Goal: Information Seeking & Learning: Learn about a topic

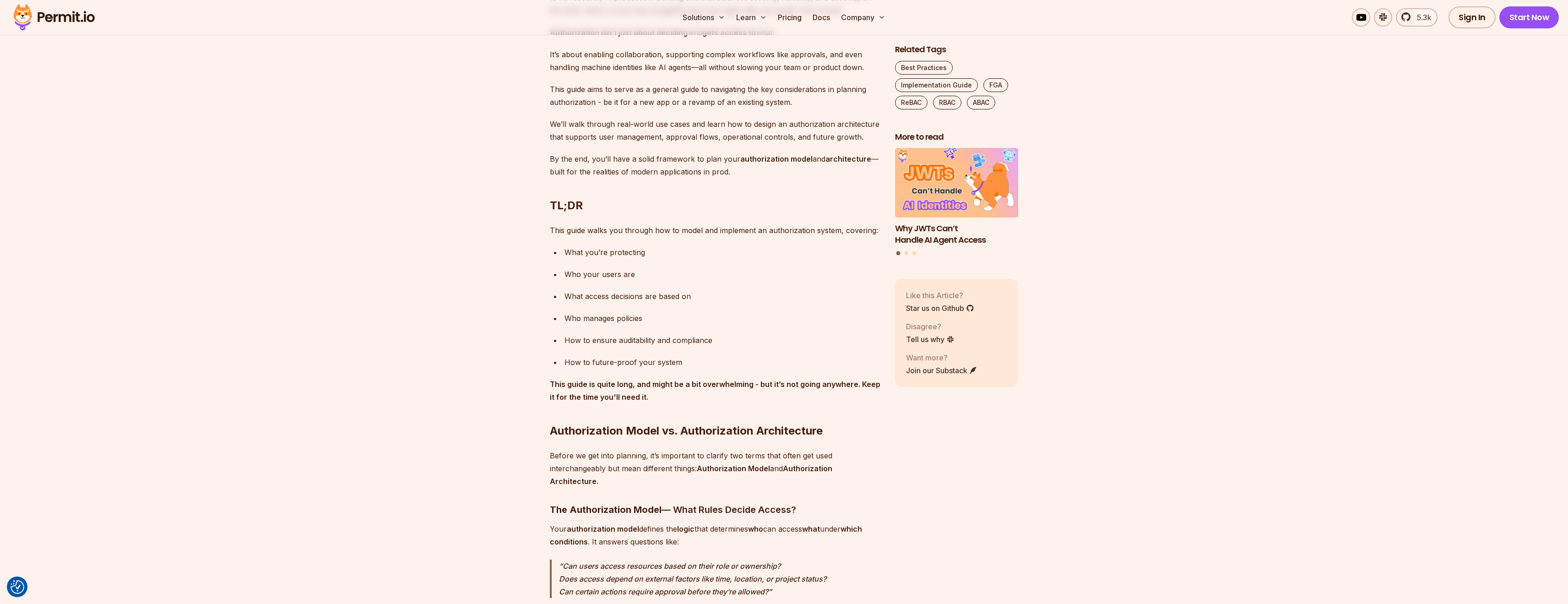
click at [593, 323] on div "Who manages policies" at bounding box center [722, 318] width 316 height 13
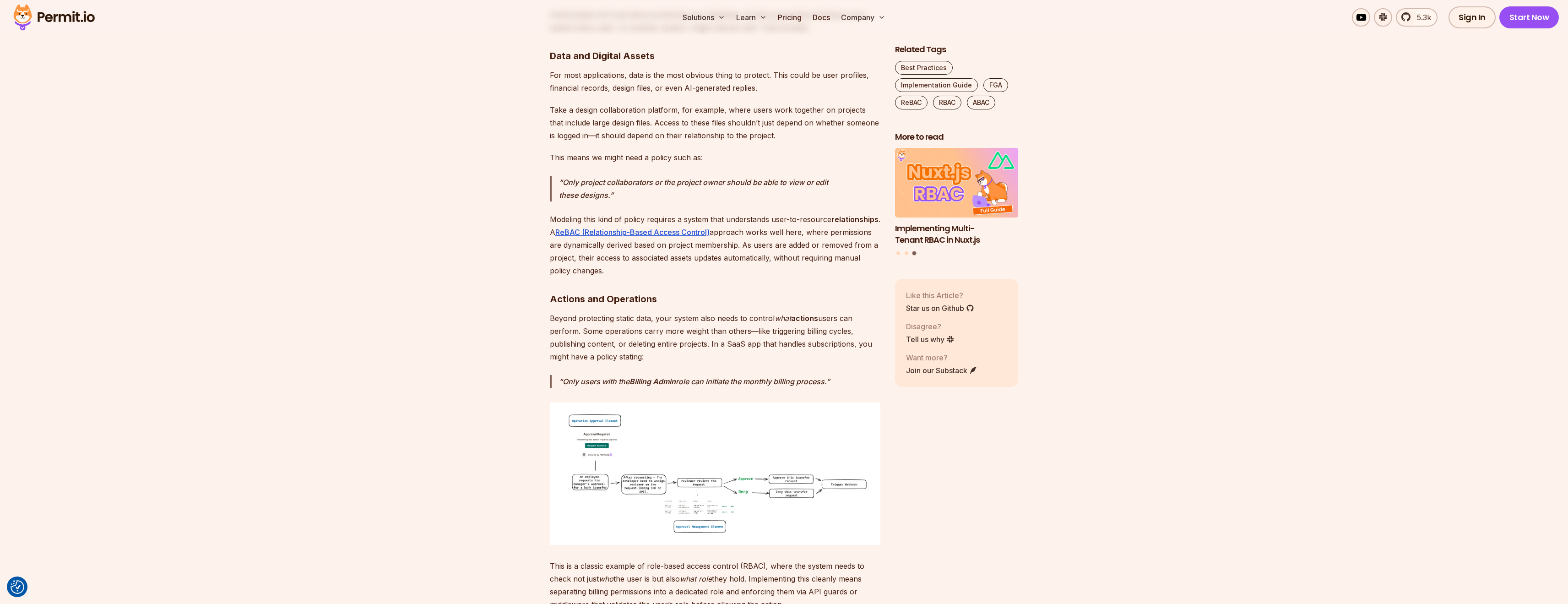
scroll to position [1755, 0]
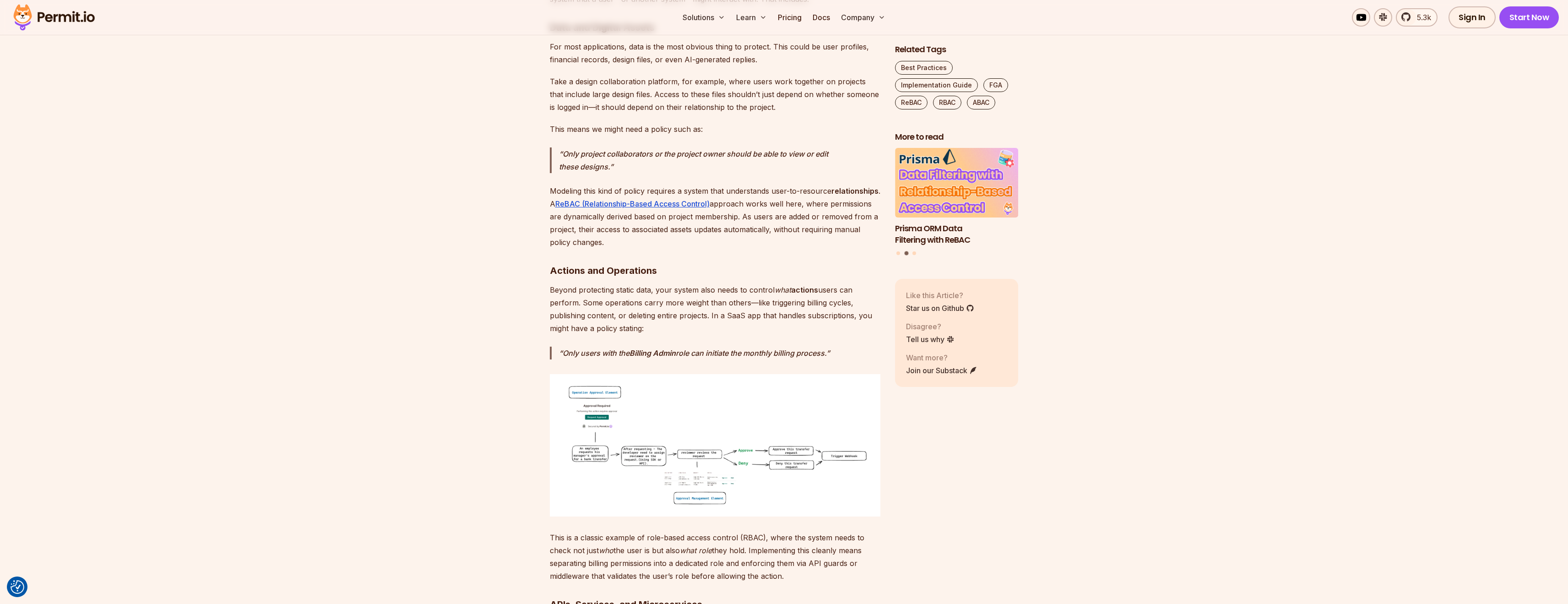
click at [710, 416] on img at bounding box center [715, 445] width 331 height 142
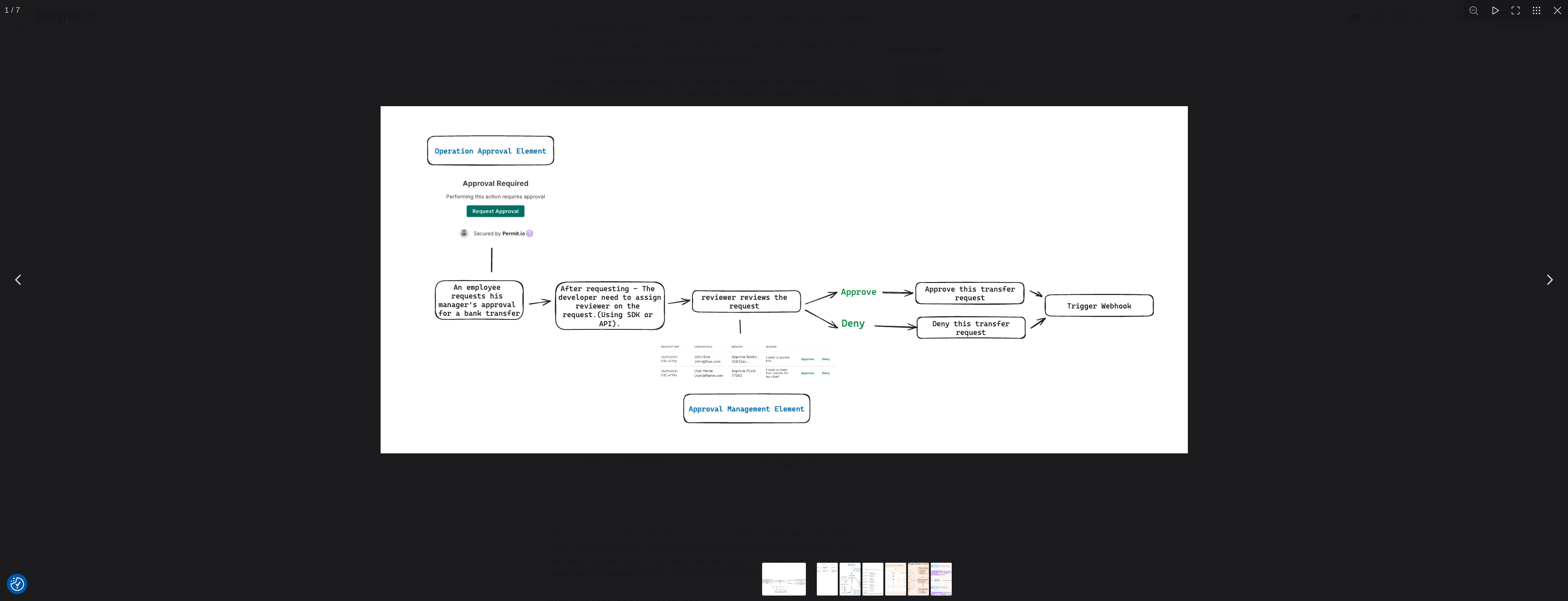
click at [865, 516] on div "You can close this modal content with the ESC key" at bounding box center [784, 279] width 1568 height 559
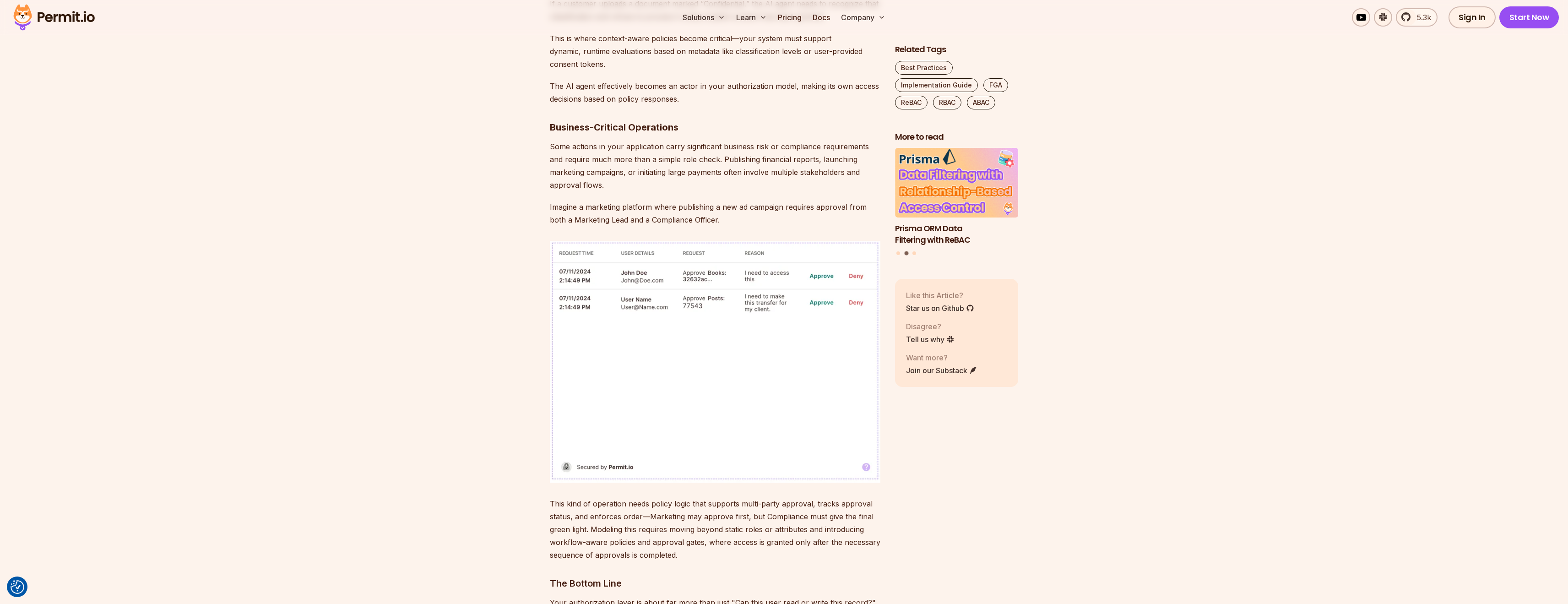
scroll to position [2442, 0]
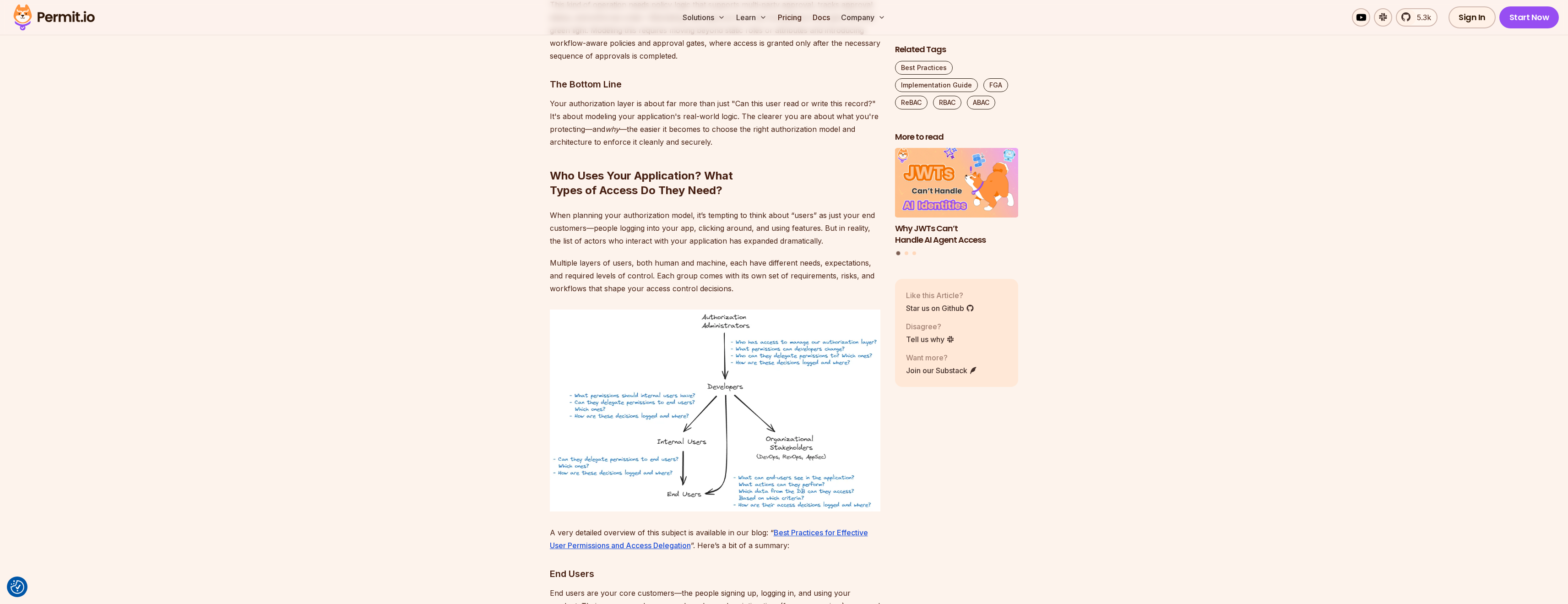
scroll to position [2899, 0]
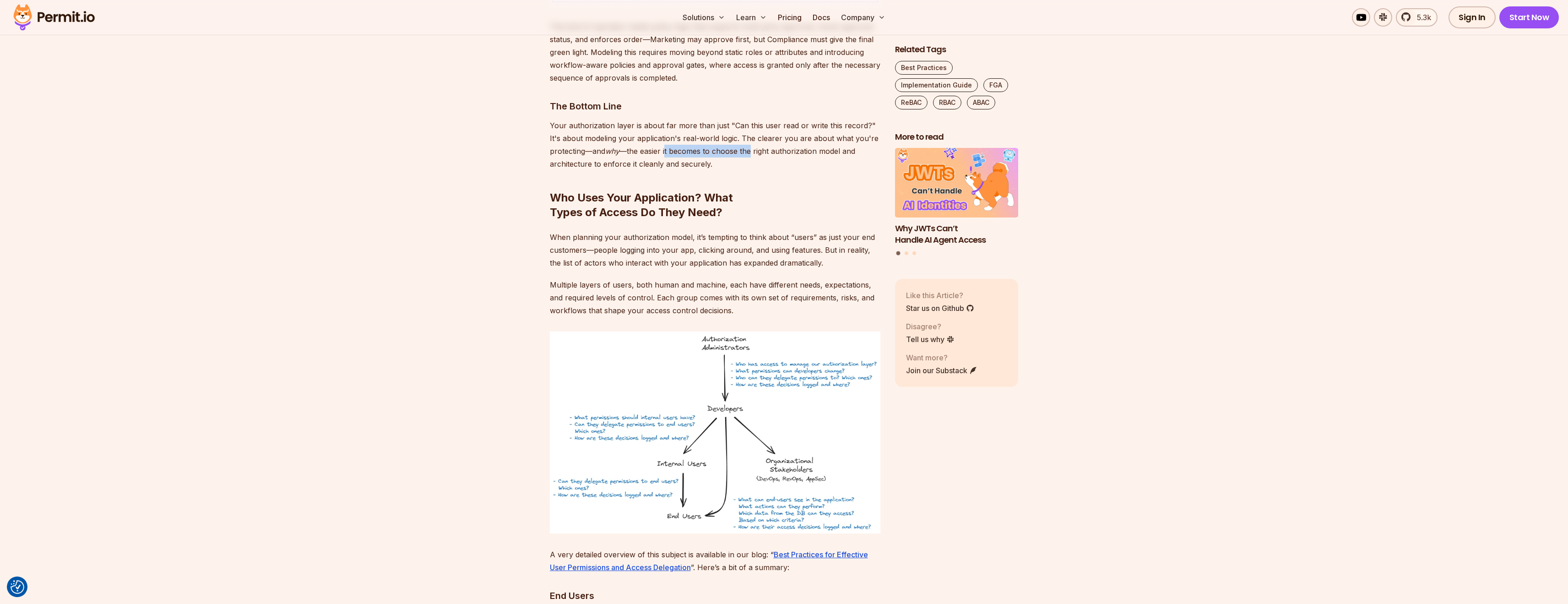
drag, startPoint x: 666, startPoint y: 140, endPoint x: 754, endPoint y: 141, distance: 88.0
click at [753, 141] on p "Your authorization layer is about far more than just "Can this user read or wri…" at bounding box center [715, 145] width 331 height 51
click at [754, 141] on p "Your authorization layer is about far more than just "Can this user read or wri…" at bounding box center [715, 145] width 331 height 51
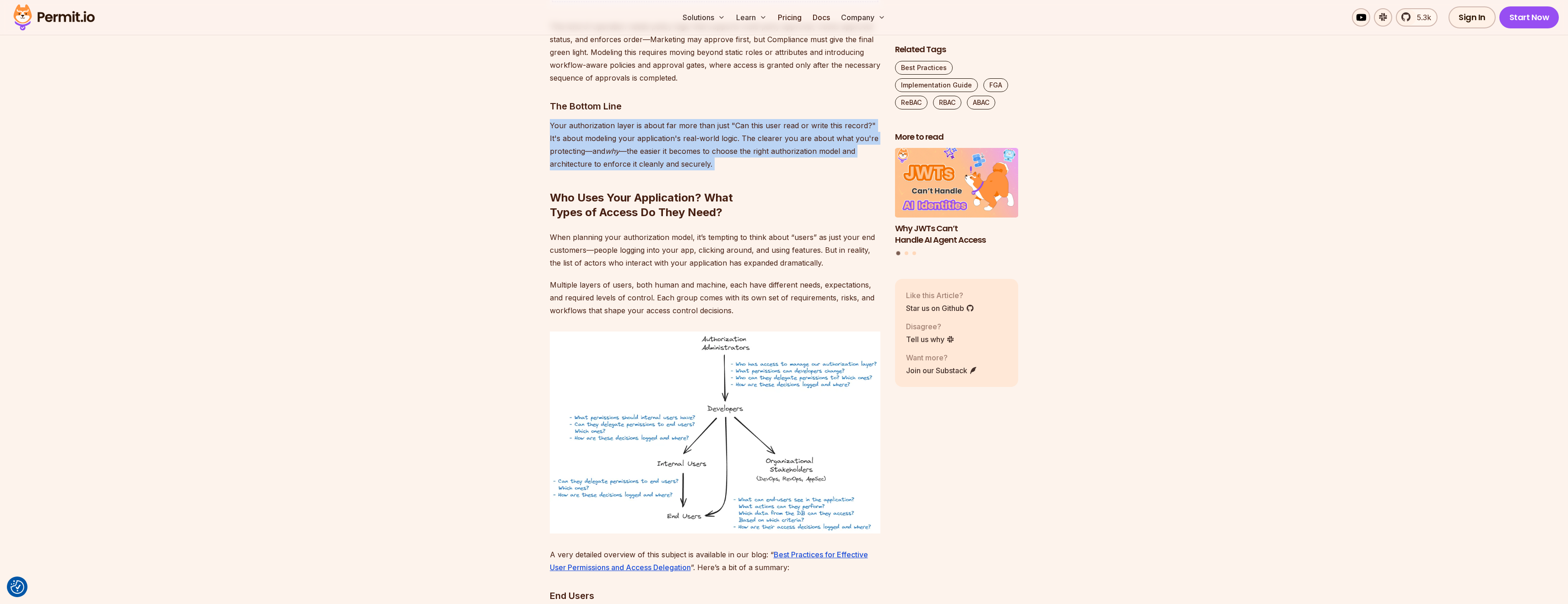
click at [754, 141] on p "Your authorization layer is about far more than just "Can this user read or wri…" at bounding box center [715, 145] width 331 height 51
click at [735, 144] on p "Your authorization layer is about far more than just "Can this user read or wri…" at bounding box center [715, 145] width 331 height 51
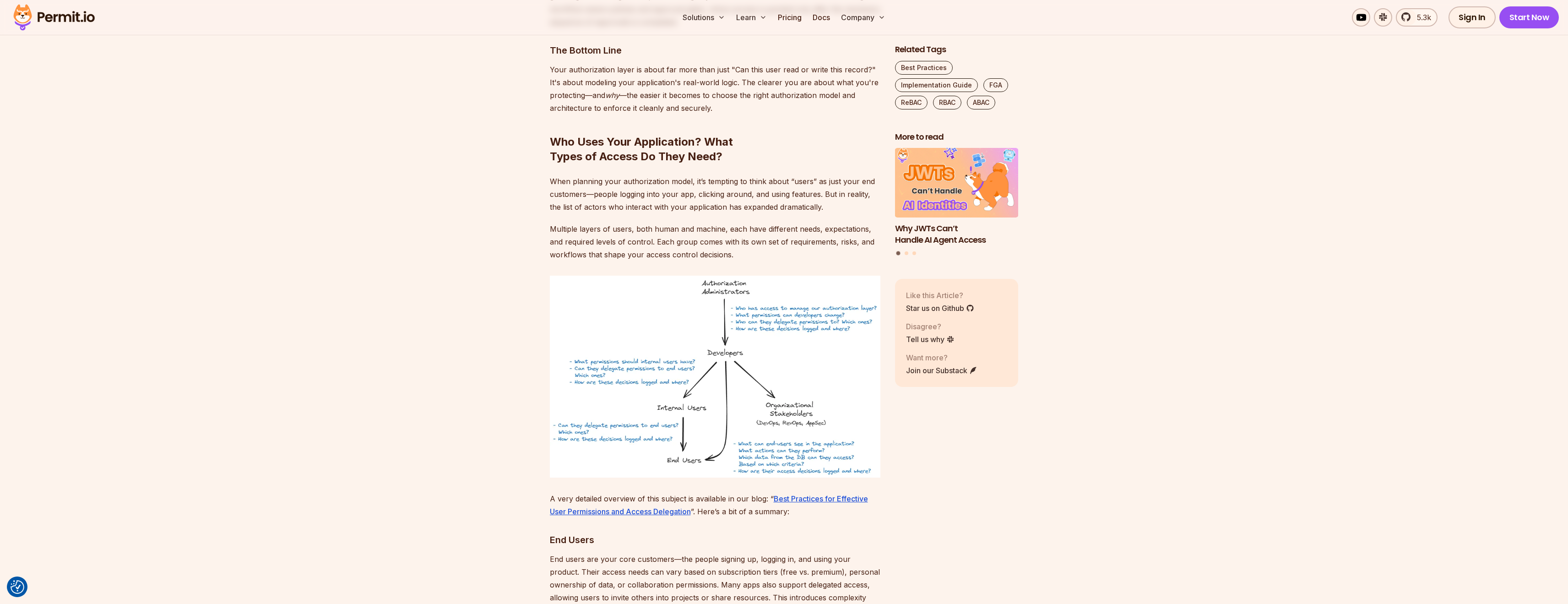
scroll to position [2975, 0]
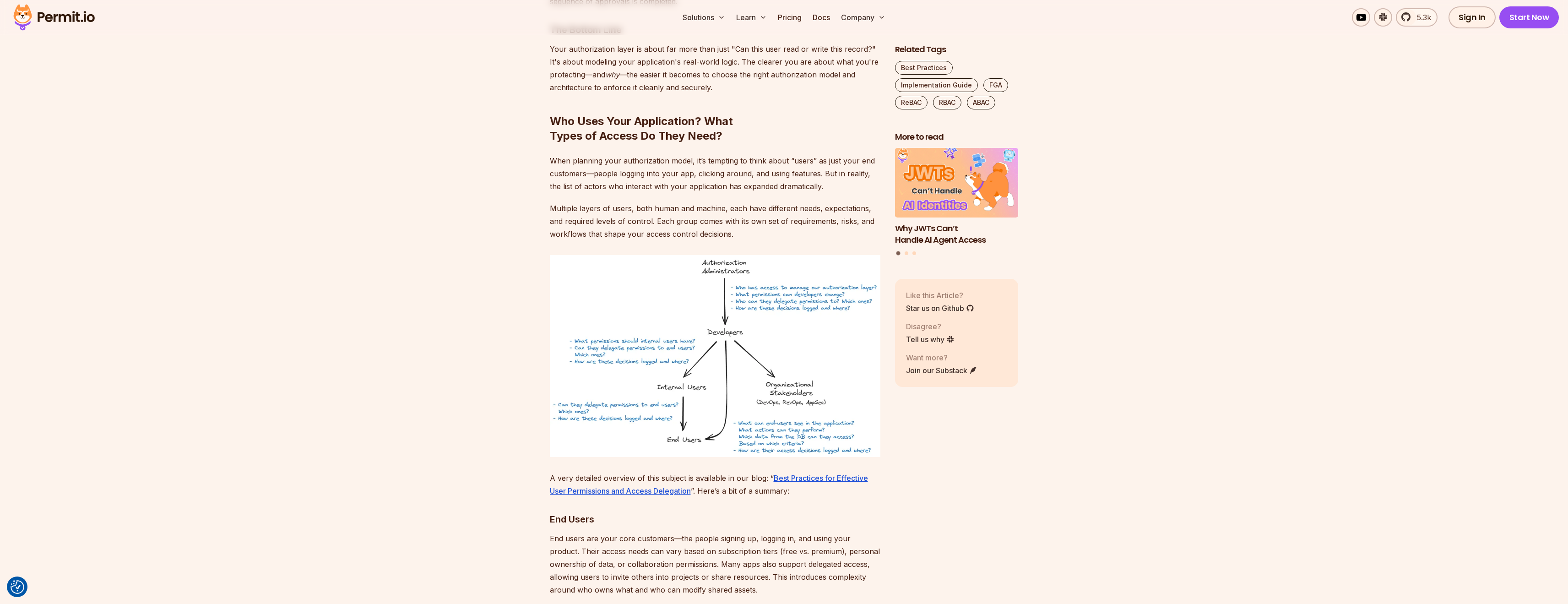
click at [687, 73] on p "Your authorization layer is about far more than just "Can this user read or wri…" at bounding box center [715, 68] width 331 height 51
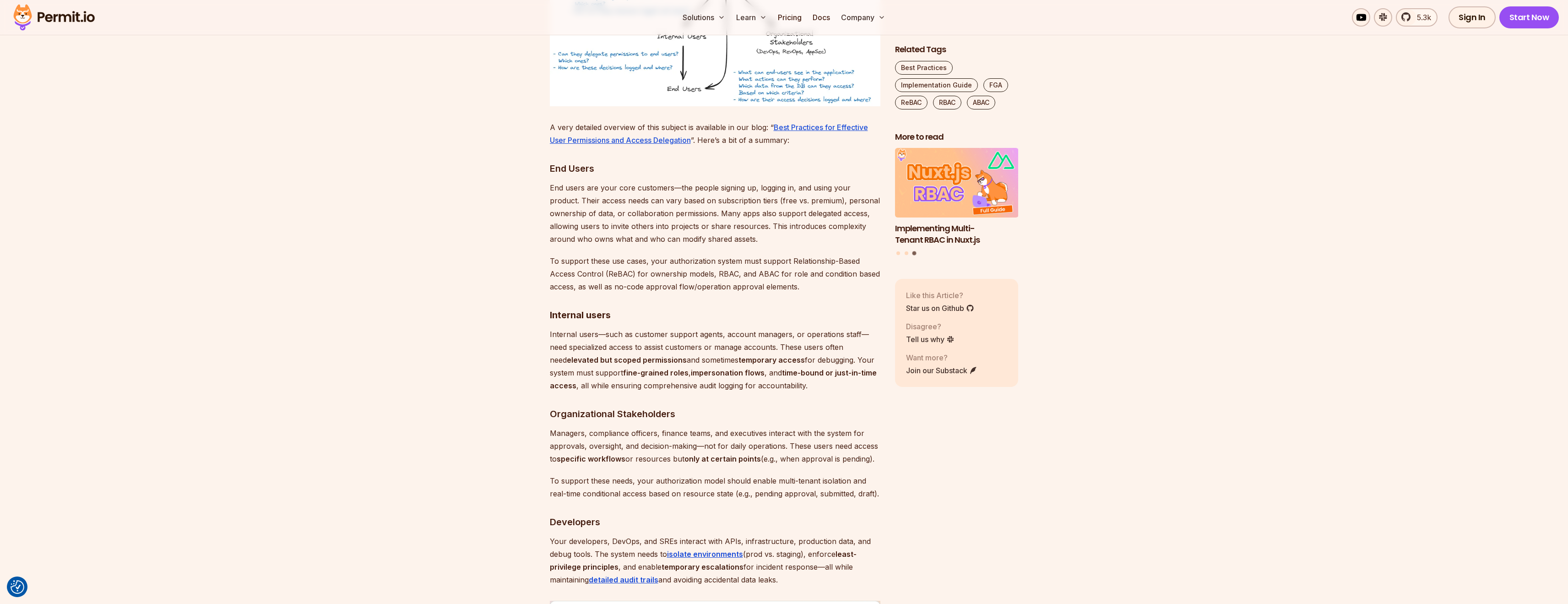
scroll to position [3357, 0]
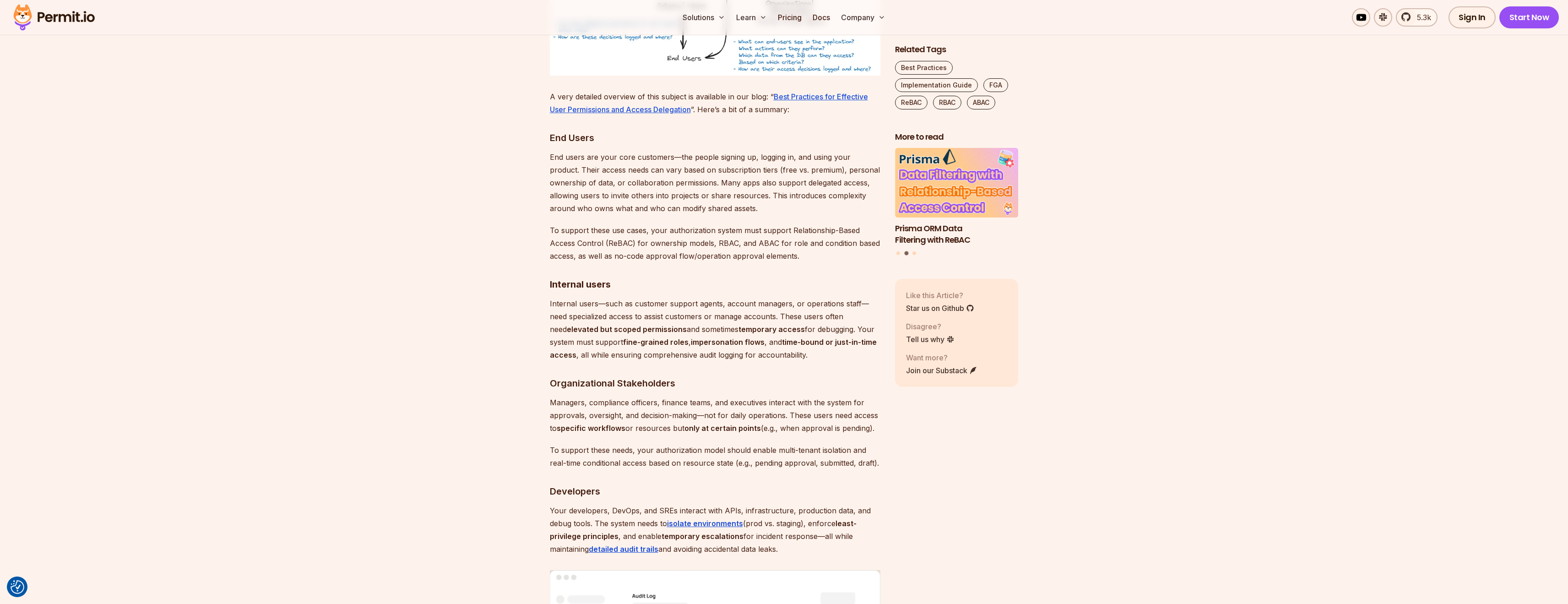
click at [572, 224] on p "To support these use cases, your authorization system must support Relationship…" at bounding box center [715, 243] width 331 height 39
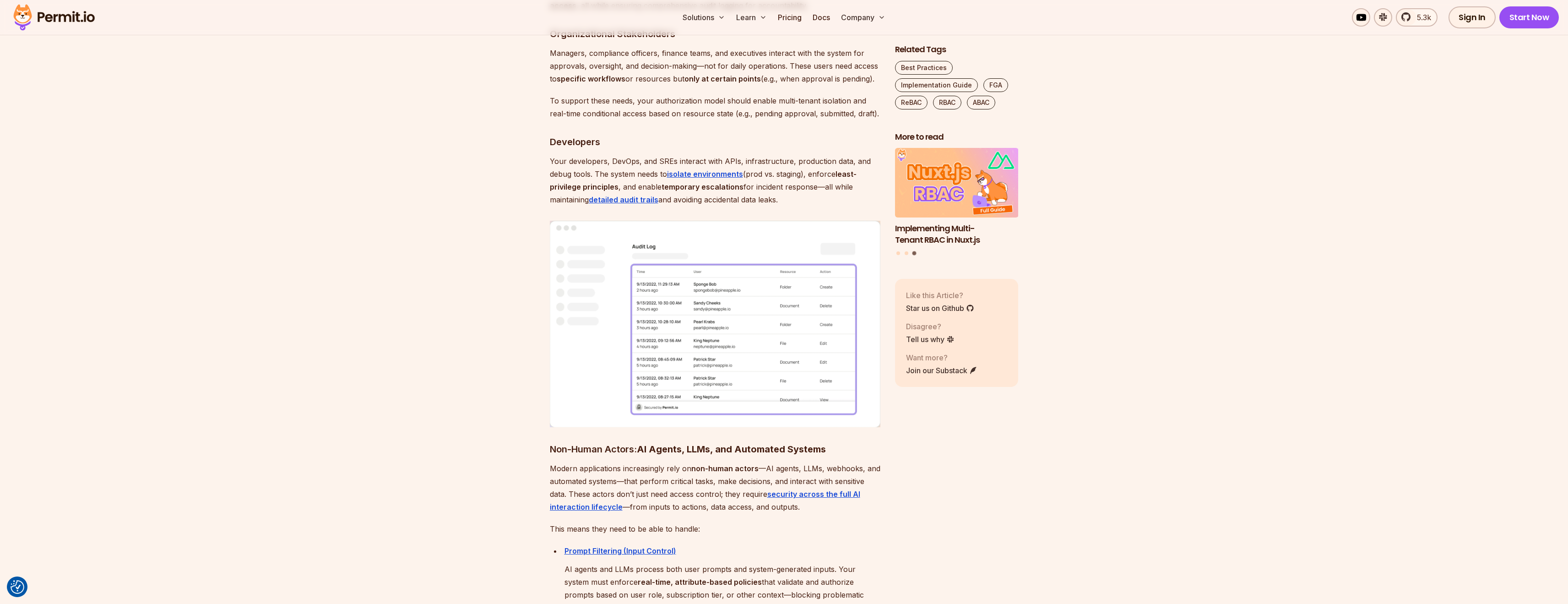
scroll to position [3739, 0]
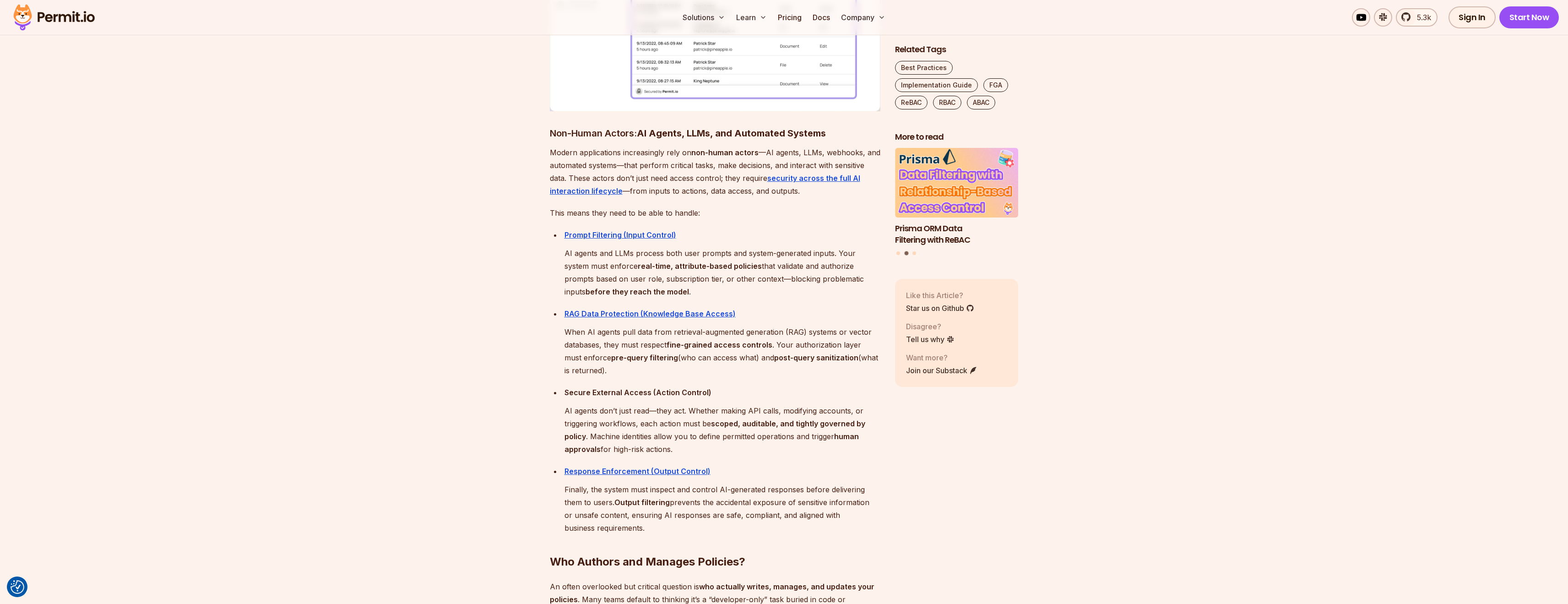
scroll to position [4043, 0]
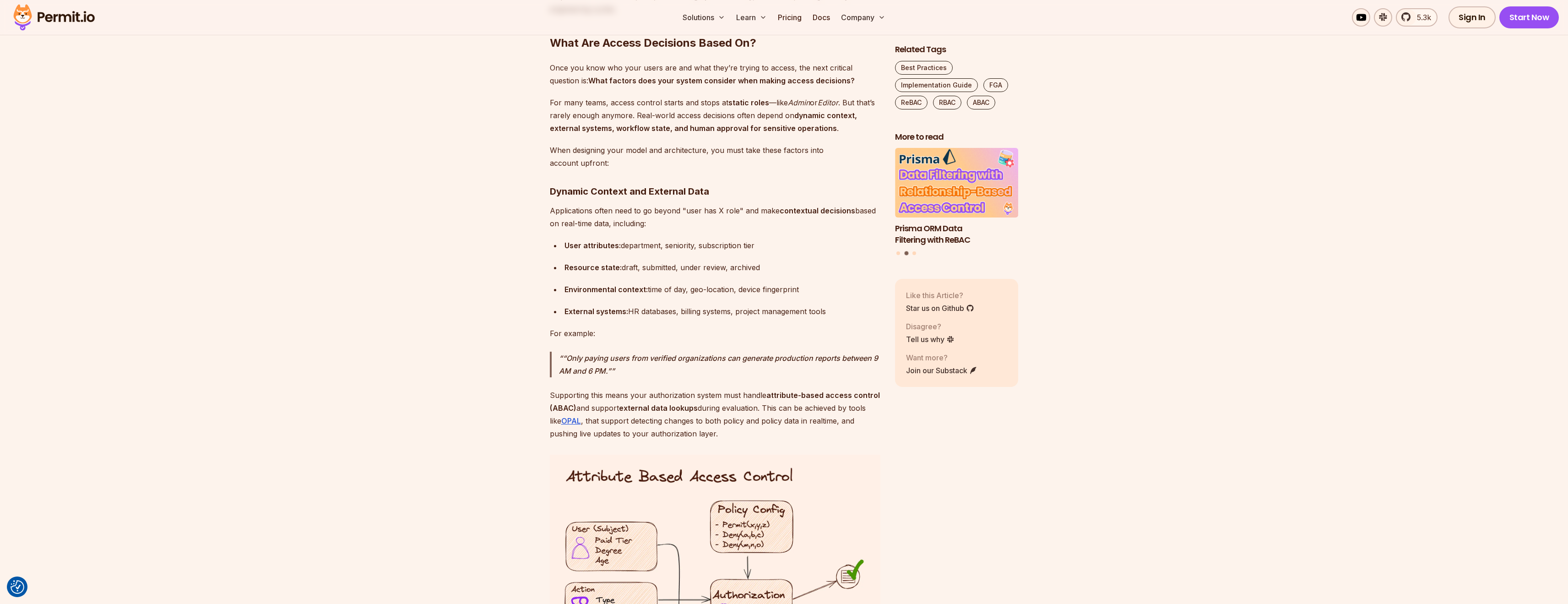
scroll to position [5629, 0]
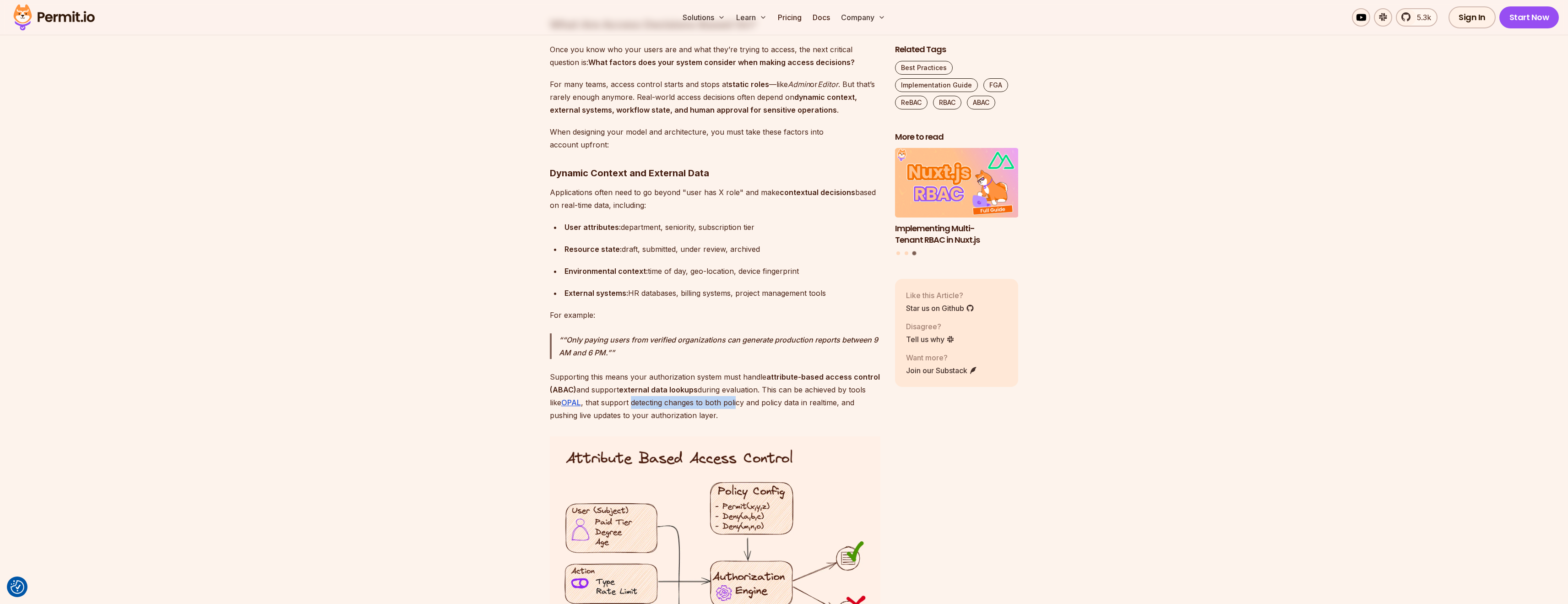
drag, startPoint x: 633, startPoint y: 364, endPoint x: 741, endPoint y: 366, distance: 108.0
click at [738, 370] on p "Supporting this means your authorization system must handle attribute-based acc…" at bounding box center [715, 396] width 331 height 51
click at [741, 370] on p "Supporting this means your authorization system must handle attribute-based acc…" at bounding box center [715, 396] width 331 height 51
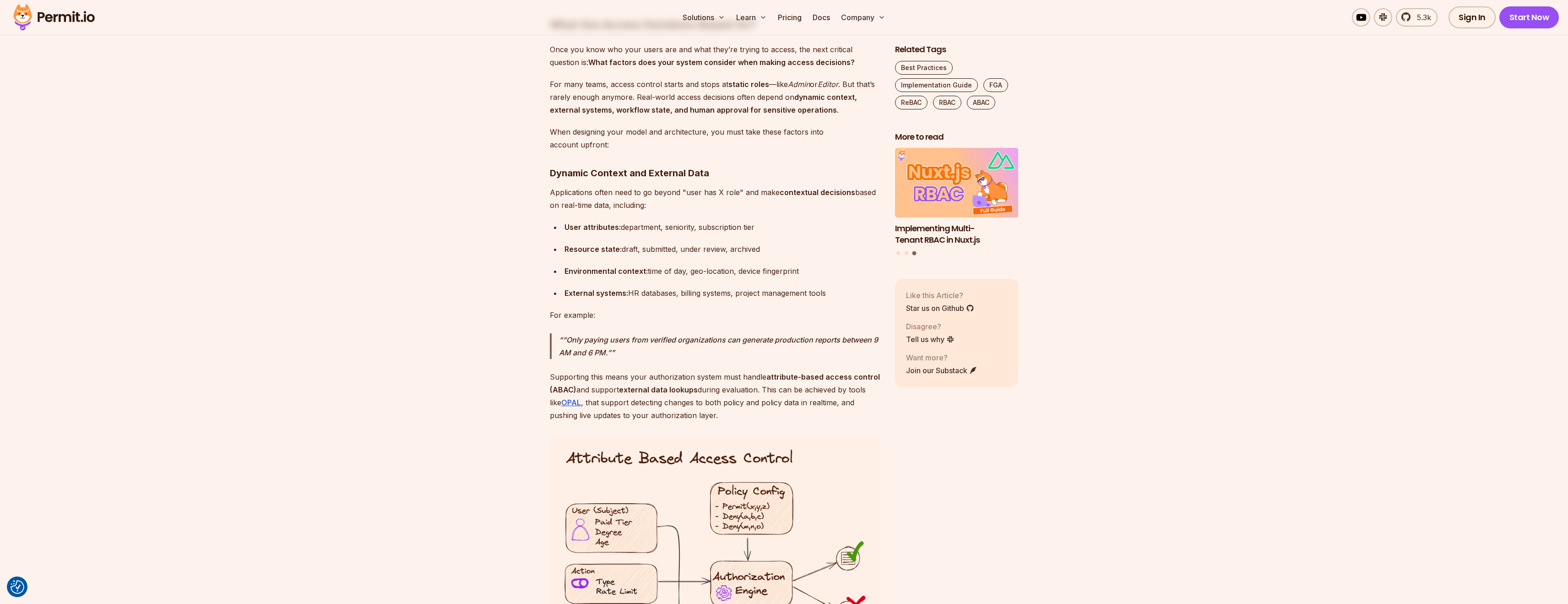
click at [741, 370] on p "Supporting this means your authorization system must handle attribute-based acc…" at bounding box center [715, 396] width 331 height 51
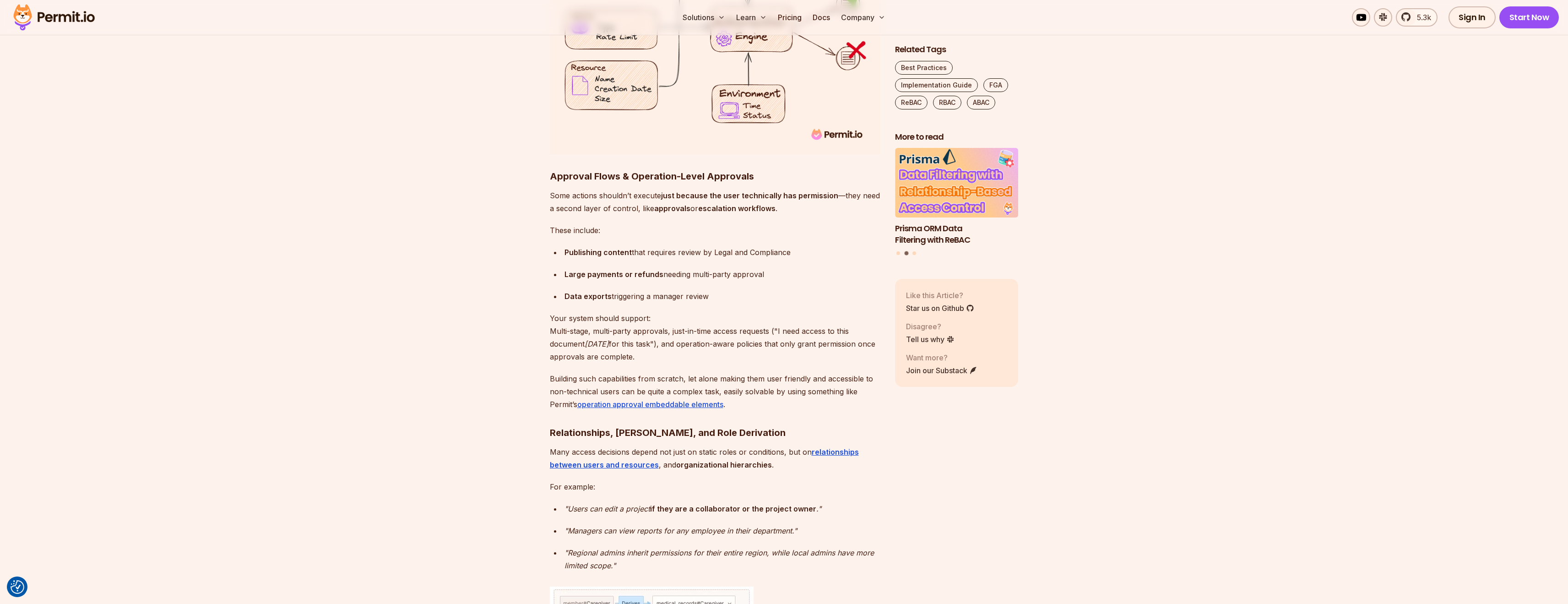
scroll to position [6240, 0]
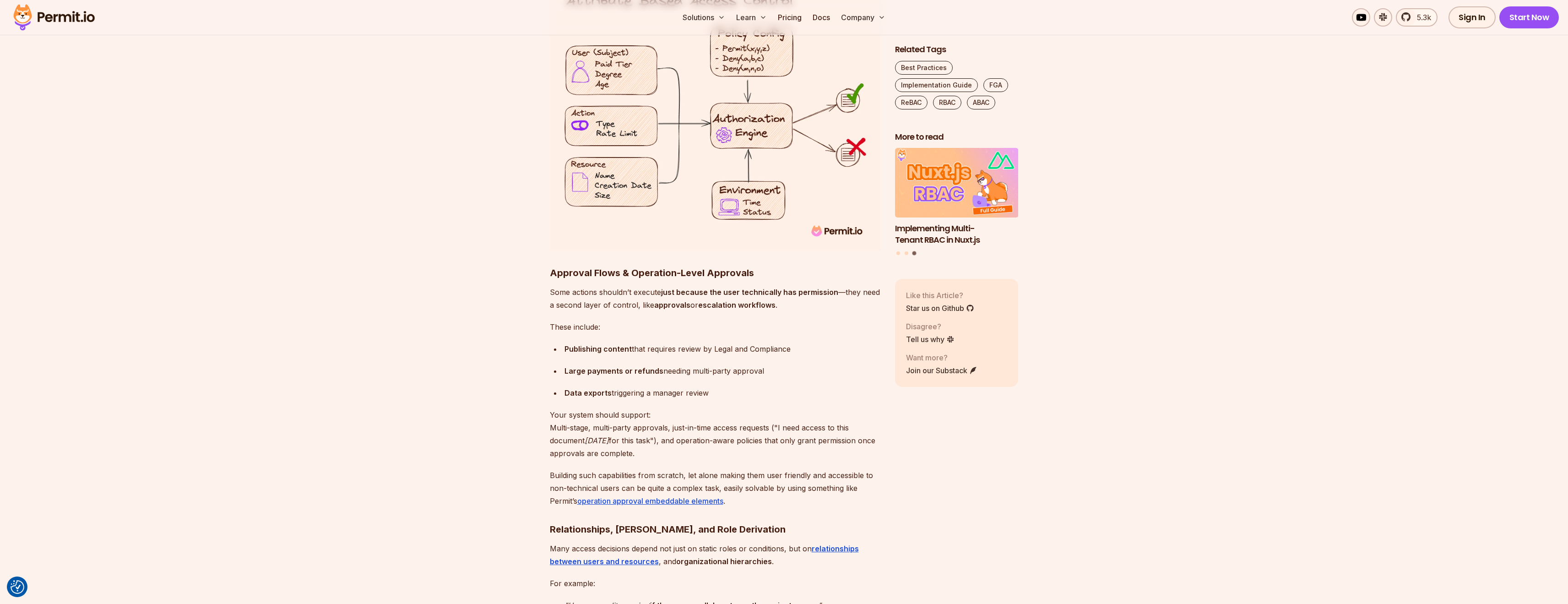
scroll to position [6163, 0]
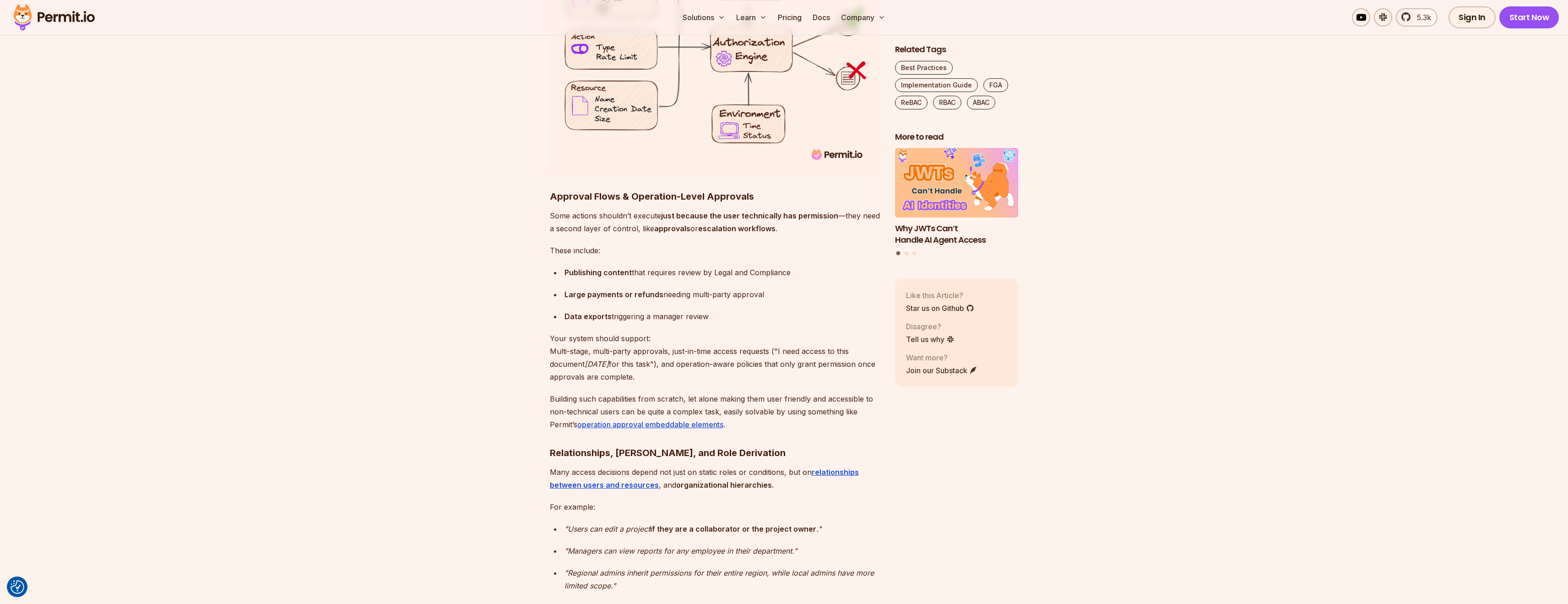
click at [601, 338] on p "Your system should support: Multi-stage, multi-party approvals, just-in-time ac…" at bounding box center [715, 358] width 331 height 51
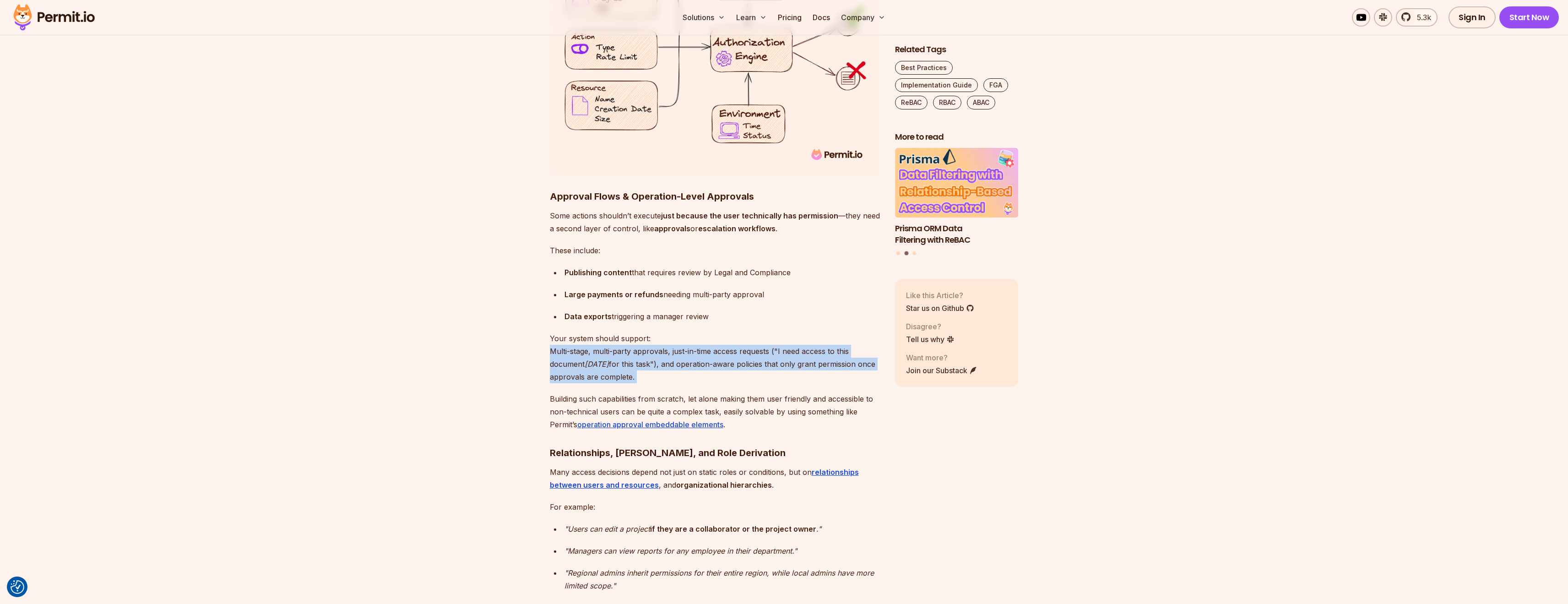
click at [652, 332] on p "Your system should support: Multi-stage, multi-party approvals, just-in-time ac…" at bounding box center [715, 358] width 331 height 51
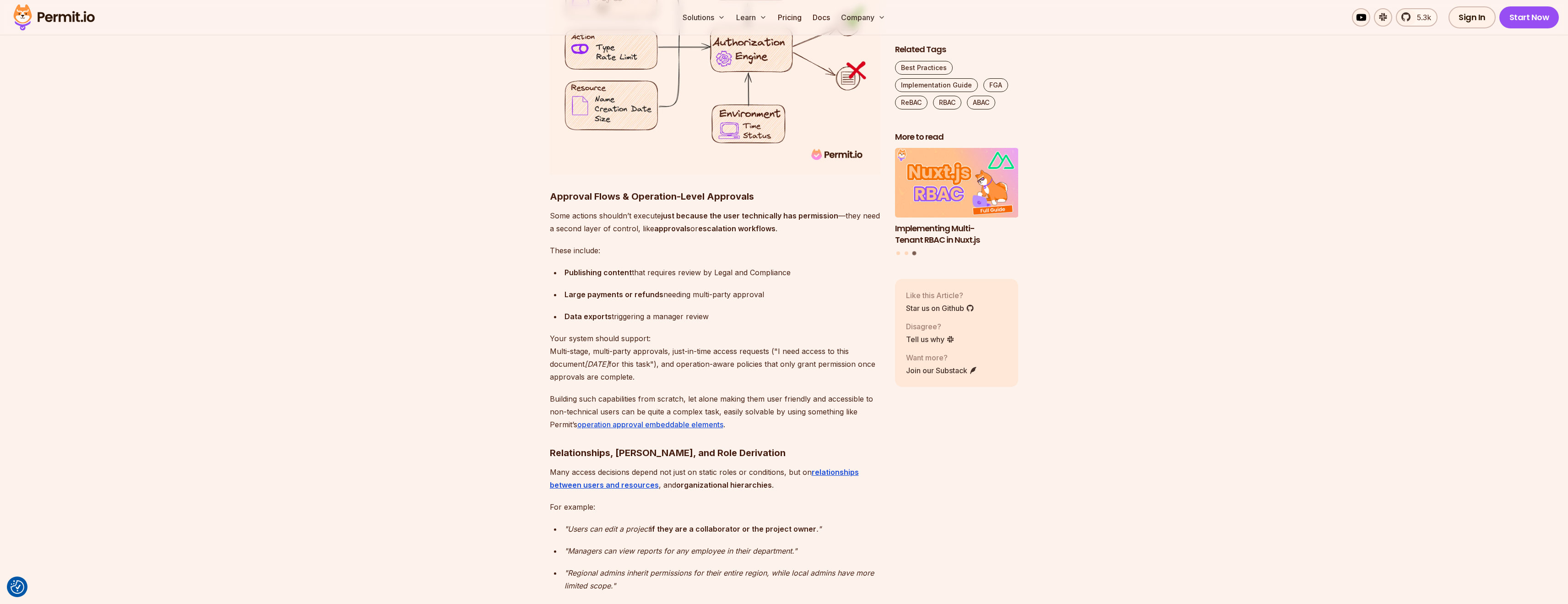
click at [800, 392] on p "Building such capabilities from scratch, let alone making them user friendly an…" at bounding box center [715, 411] width 331 height 39
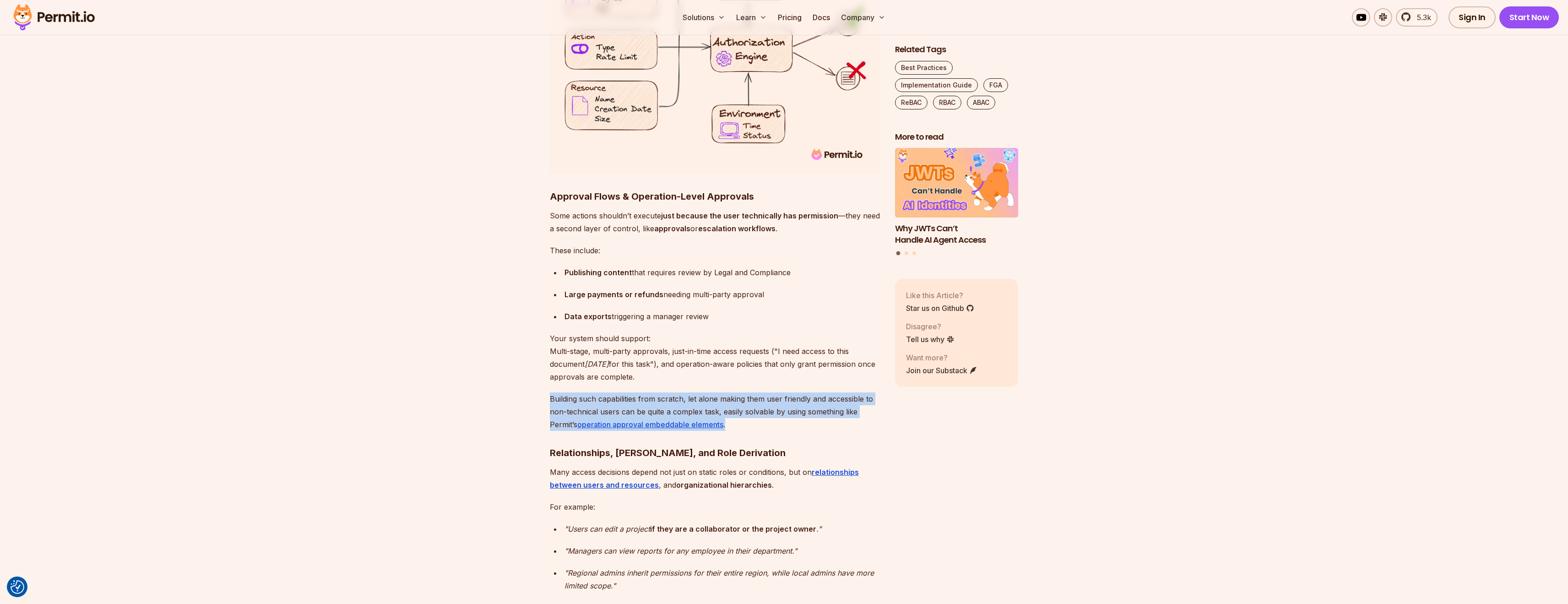
click at [800, 392] on p "Building such capabilities from scratch, let alone making them user friendly an…" at bounding box center [715, 411] width 331 height 39
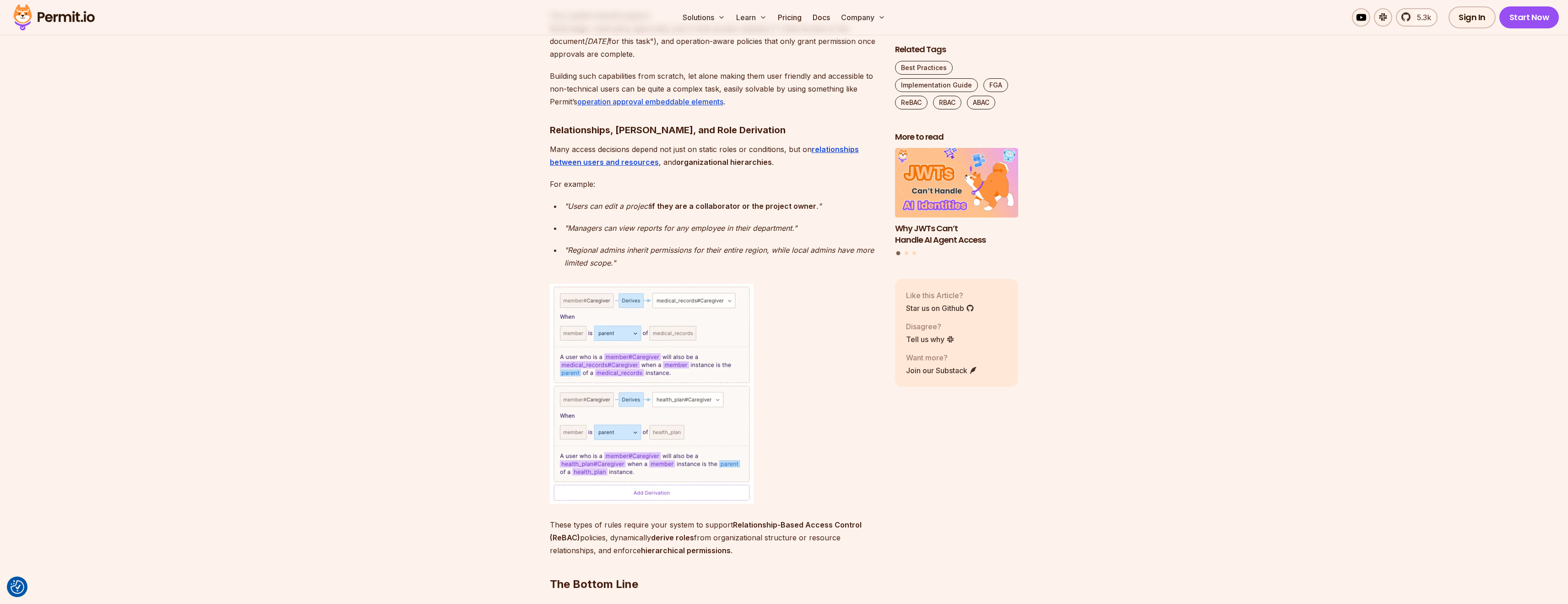
scroll to position [6469, 0]
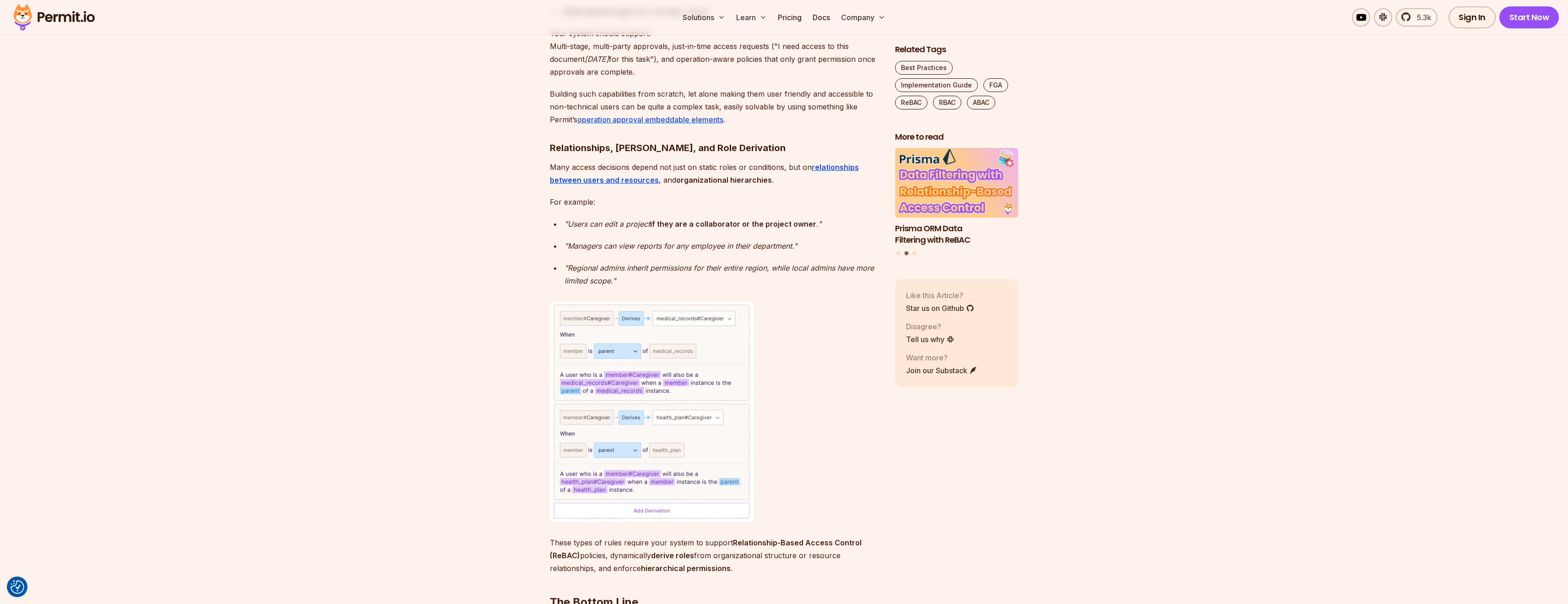
drag, startPoint x: 812, startPoint y: 183, endPoint x: 721, endPoint y: 179, distance: 91.1
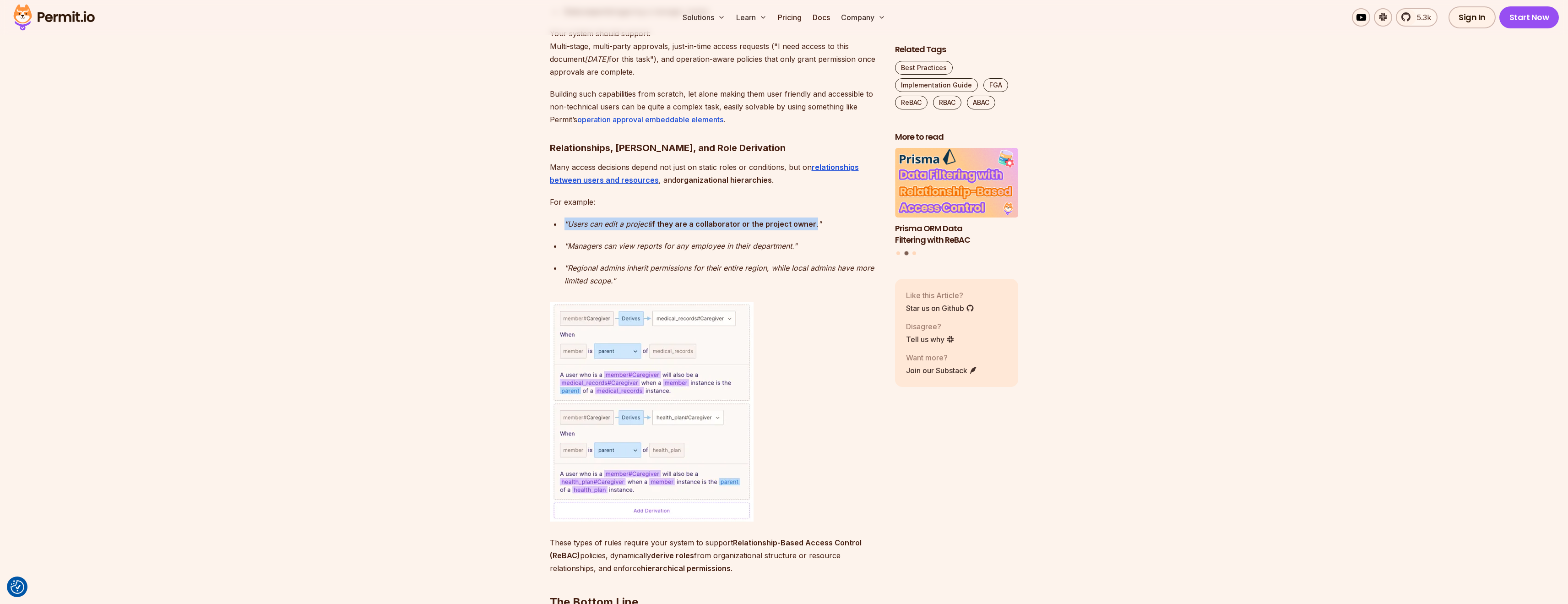
click at [721, 218] on div ""Users can edit a project if they are a collaborator or the project owner ."" at bounding box center [722, 224] width 316 height 13
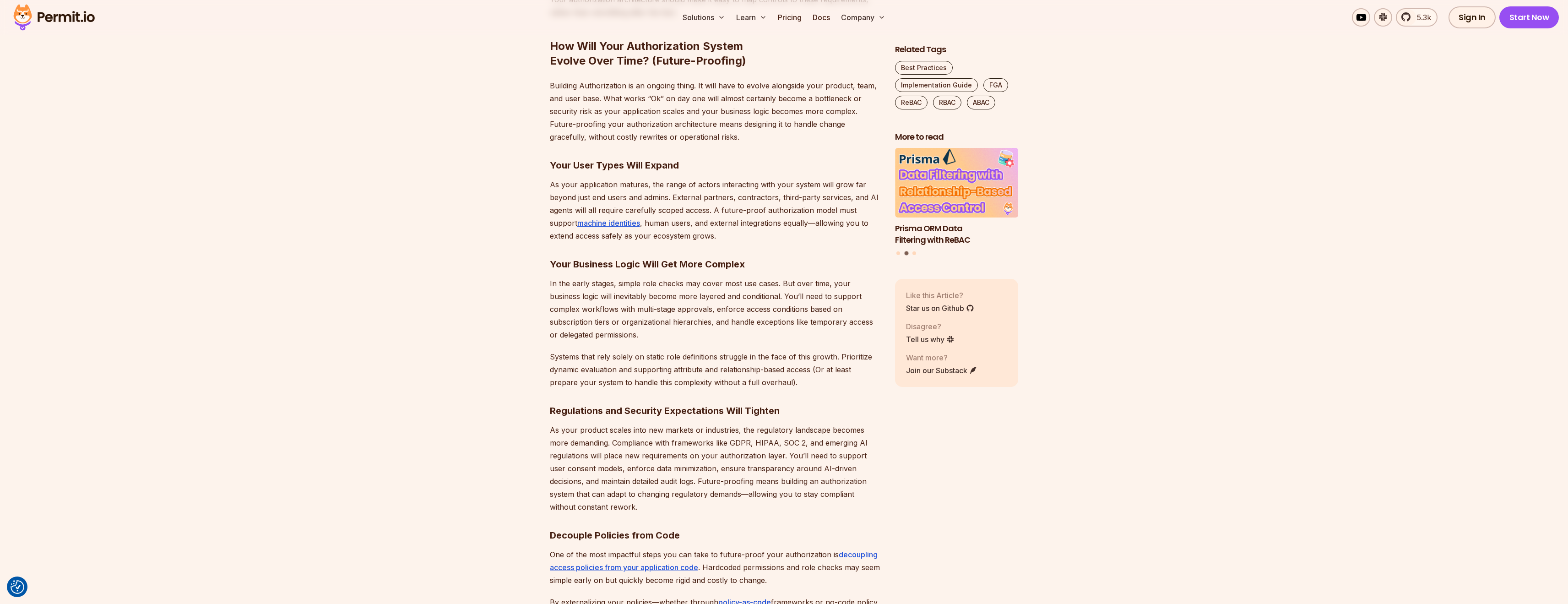
scroll to position [7842, 0]
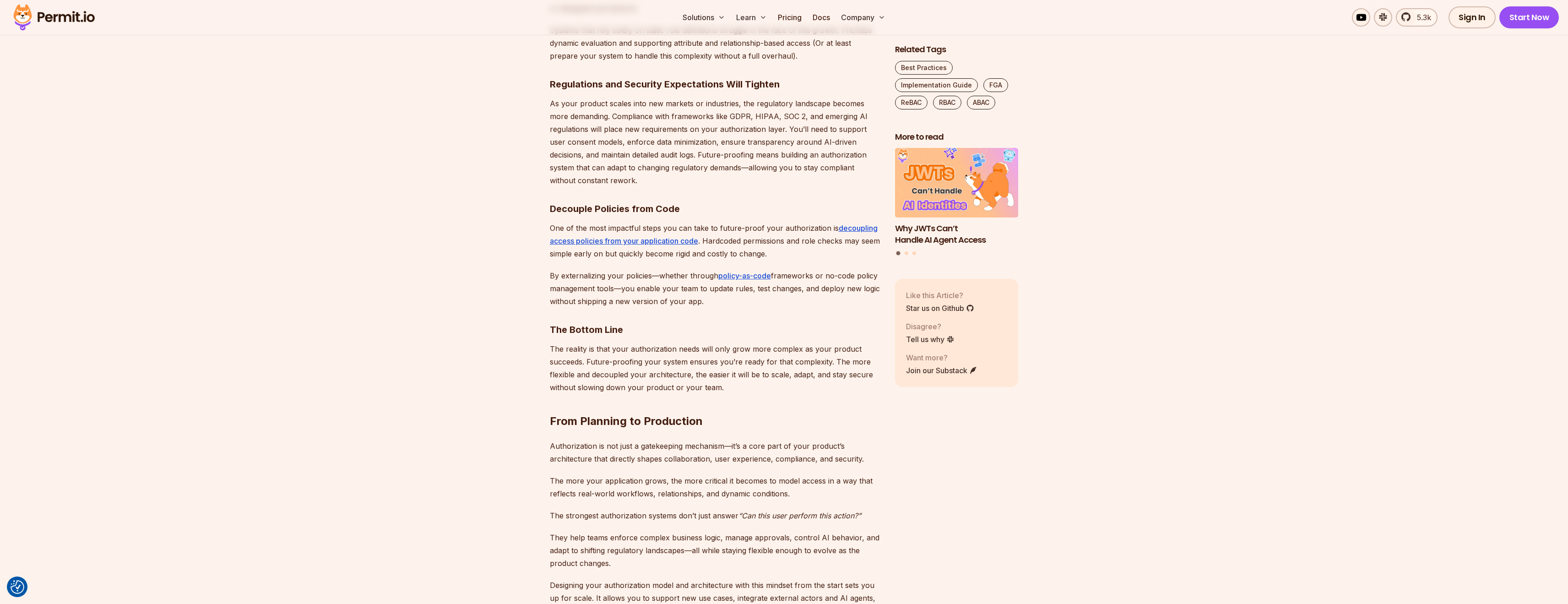
scroll to position [8299, 0]
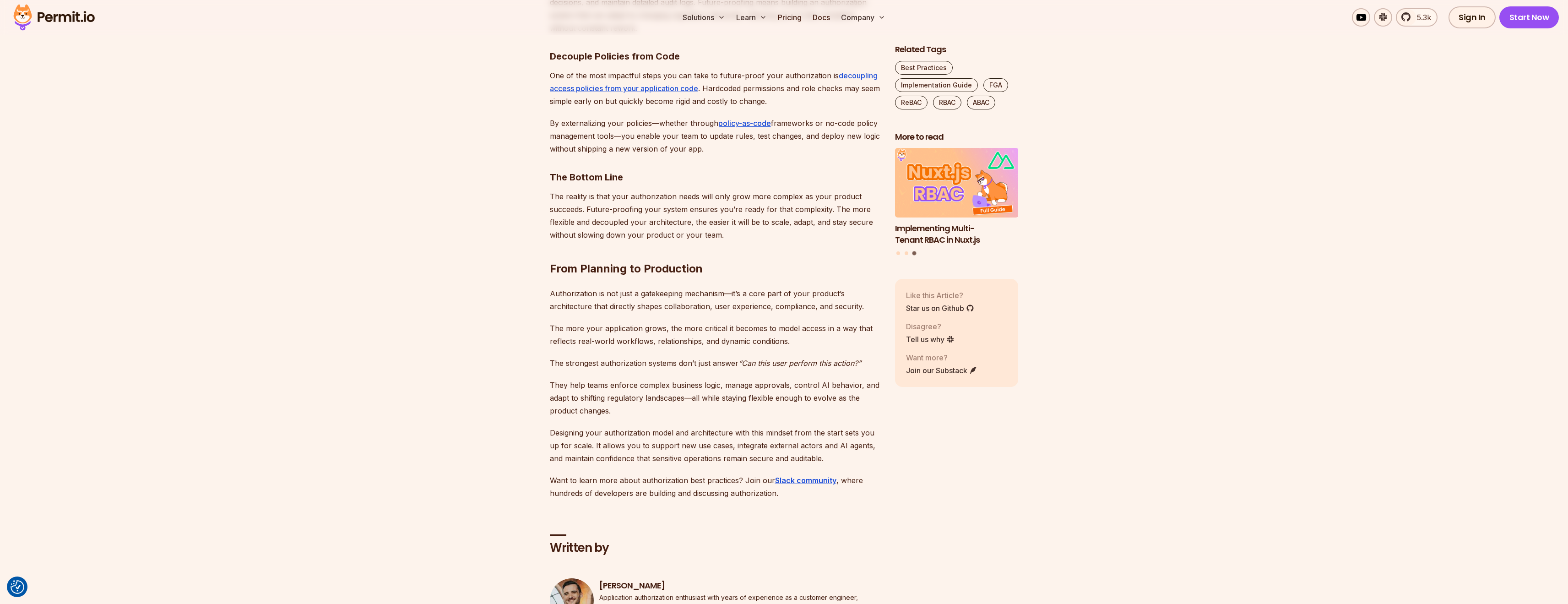
click at [764, 378] on p "They help teams enforce complex business logic, manage approvals, control AI be…" at bounding box center [715, 397] width 331 height 39
click at [759, 378] on p "They help teams enforce complex business logic, manage approvals, control AI be…" at bounding box center [715, 397] width 331 height 39
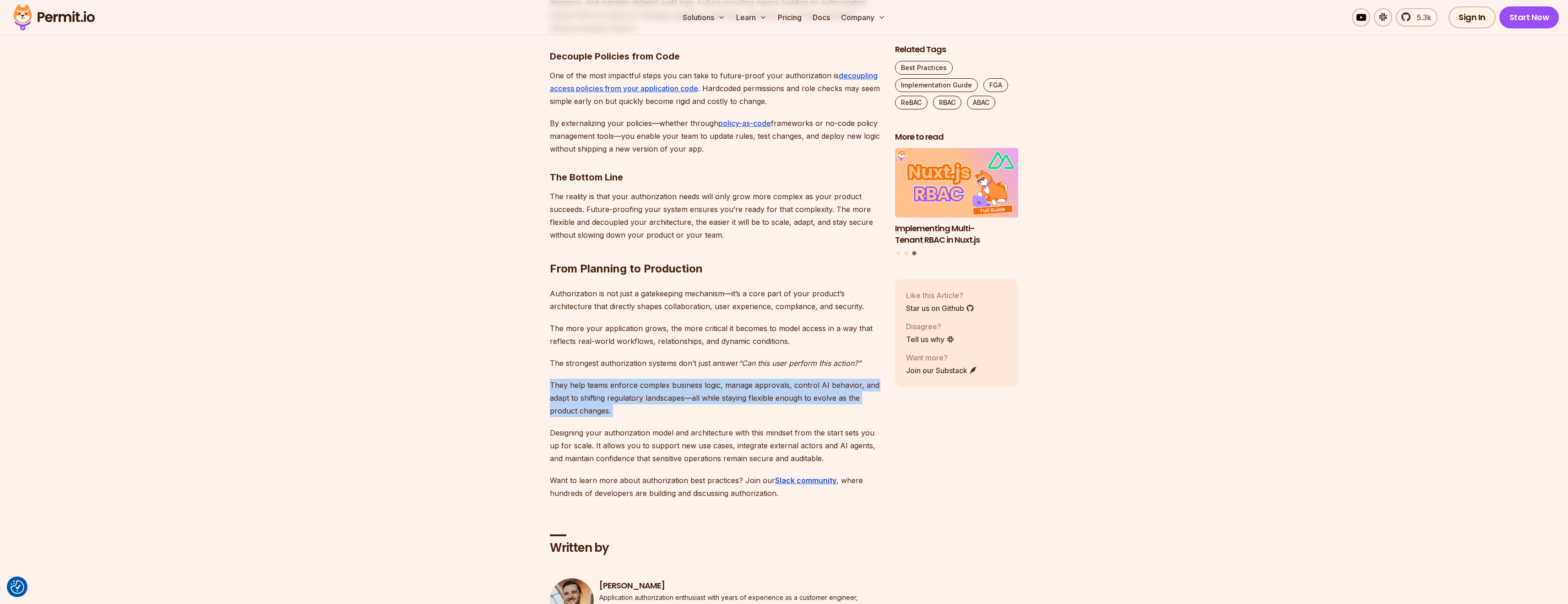
click at [759, 378] on p "They help teams enforce complex business logic, manage approvals, control AI be…" at bounding box center [715, 397] width 331 height 39
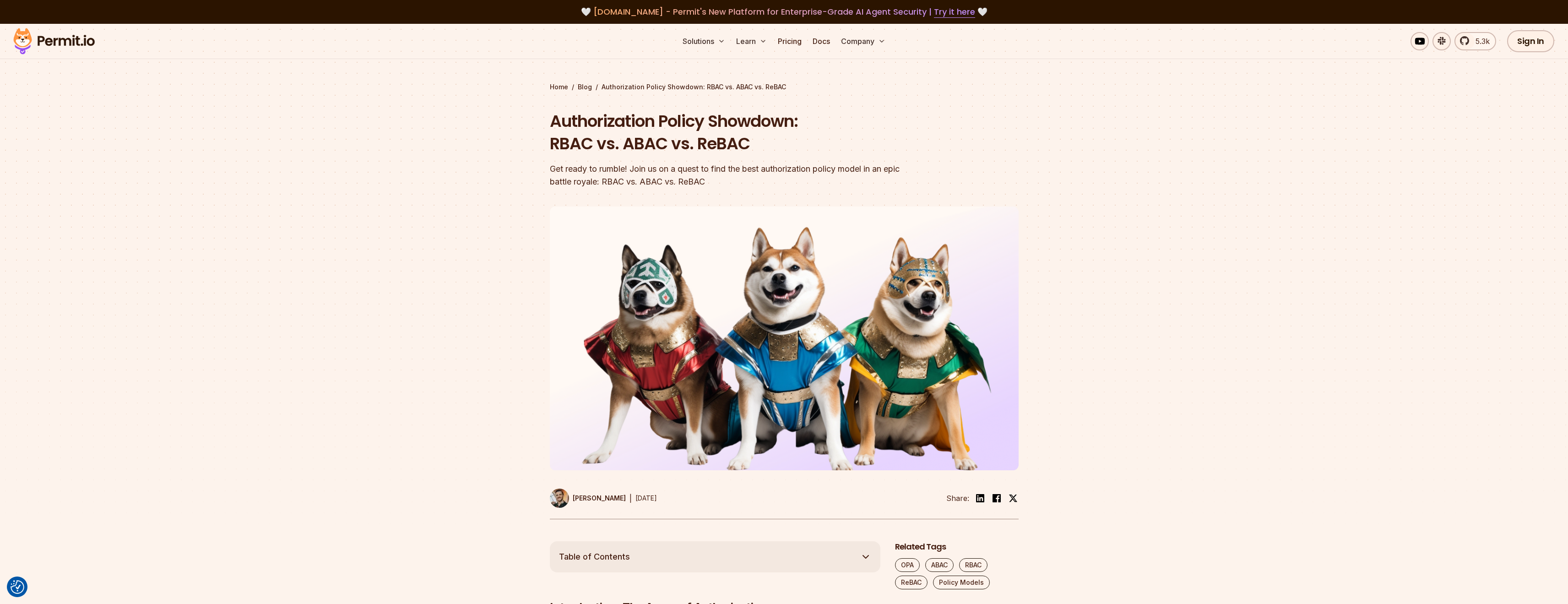
click at [1146, 442] on div at bounding box center [784, 373] width 1568 height 336
